Goal: Task Accomplishment & Management: Manage account settings

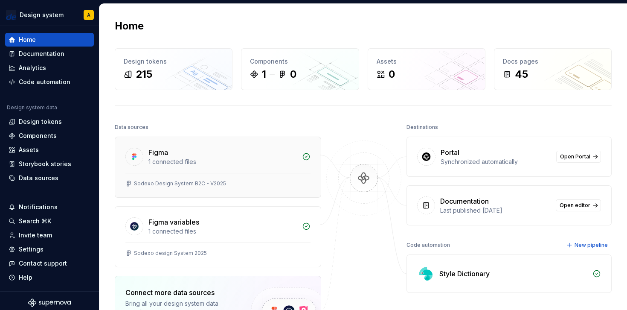
scroll to position [4, 0]
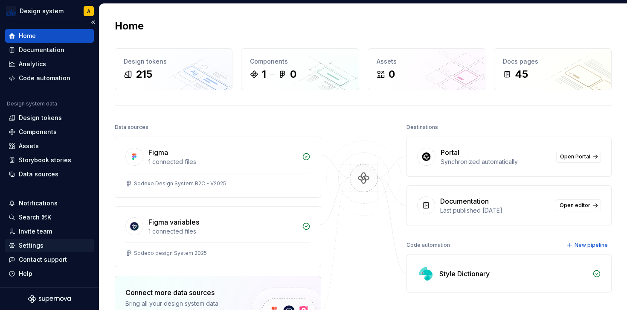
click at [36, 249] on div "Settings" at bounding box center [31, 245] width 25 height 9
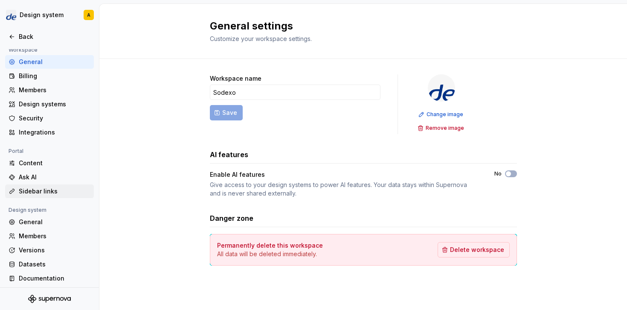
scroll to position [66, 0]
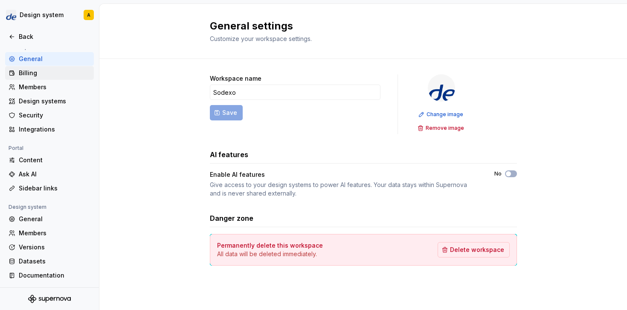
click at [35, 76] on div "Billing" at bounding box center [55, 73] width 72 height 9
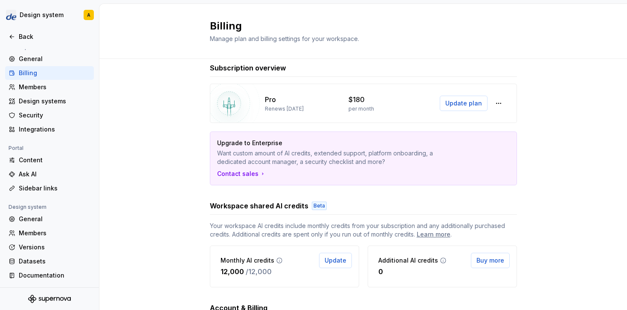
scroll to position [19, 0]
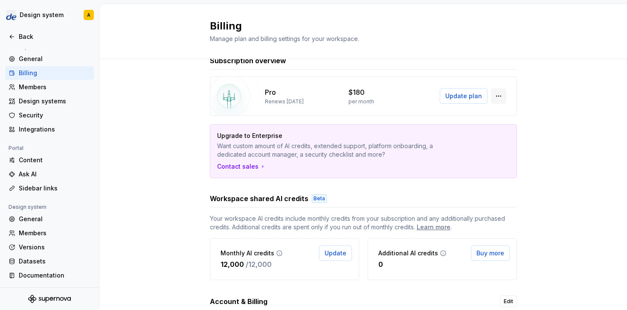
click at [496, 95] on button "button" at bounding box center [498, 95] width 15 height 15
click at [557, 78] on div "Subscription overview Pro Renews October 30, 2025 $180 per month Update plan Up…" at bounding box center [363, 230] width 528 height 381
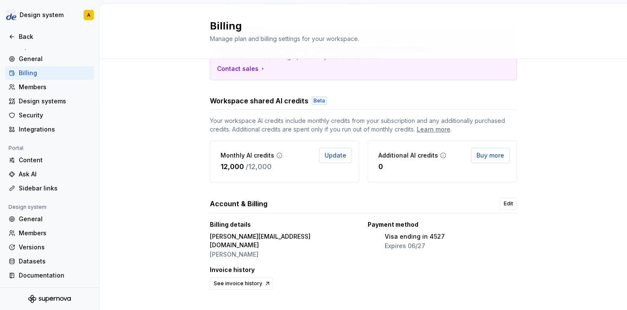
scroll to position [122, 0]
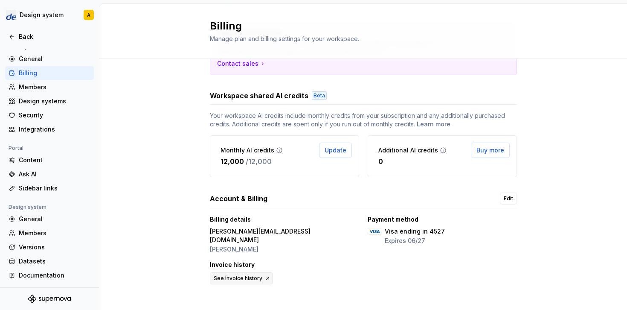
click at [250, 275] on span "See invoice history" at bounding box center [238, 278] width 49 height 7
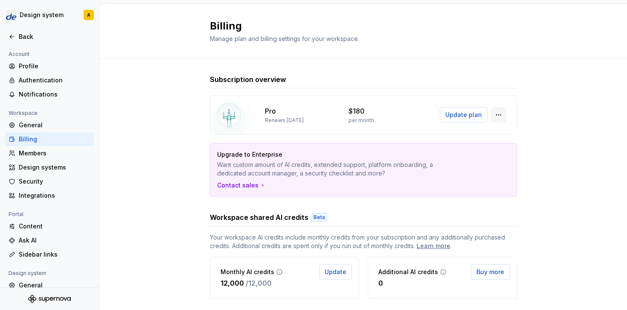
click at [497, 112] on button "button" at bounding box center [498, 114] width 15 height 15
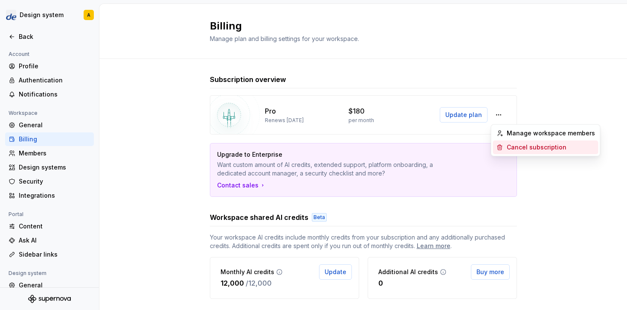
click at [520, 143] on div "Cancel subscription" at bounding box center [537, 147] width 60 height 9
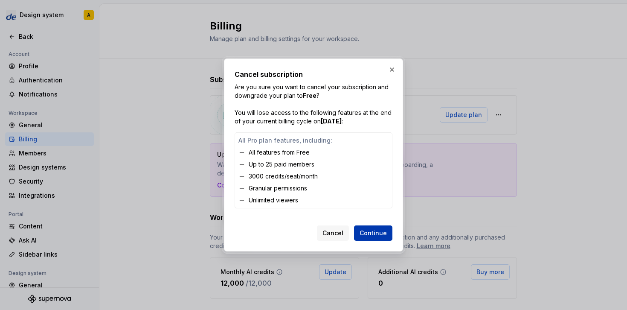
click at [375, 233] on span "Continue" at bounding box center [373, 233] width 27 height 9
